Goal: Navigation & Orientation: Find specific page/section

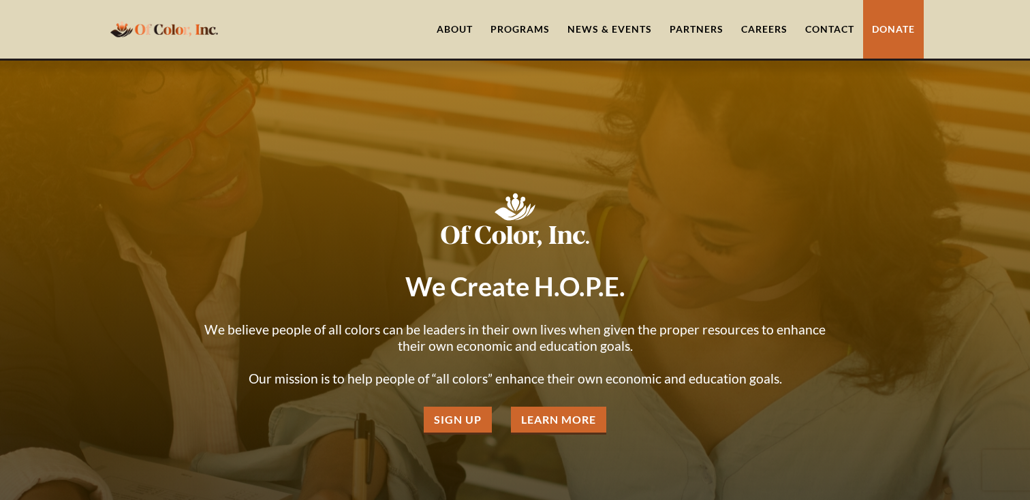
click at [613, 26] on link "News & Events" at bounding box center [610, 29] width 102 height 59
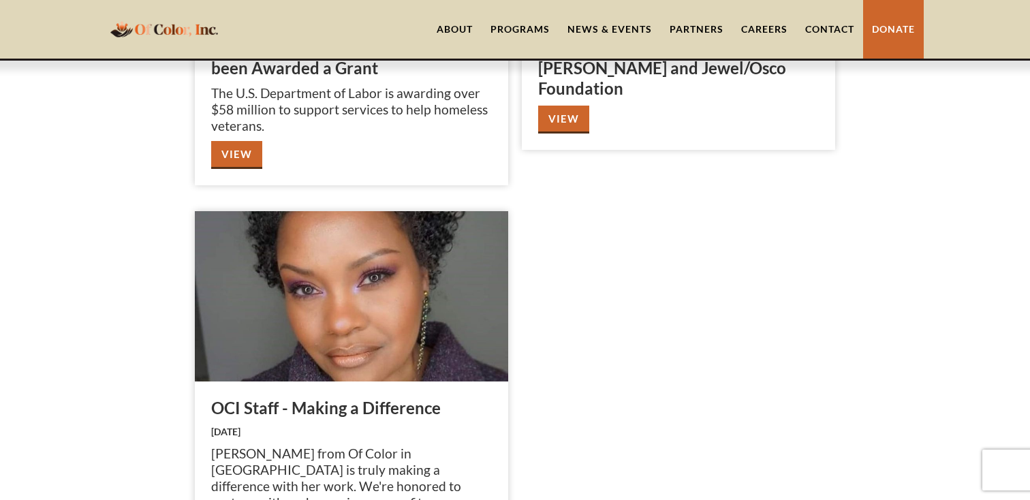
scroll to position [2234, 0]
